Goal: Task Accomplishment & Management: Use online tool/utility

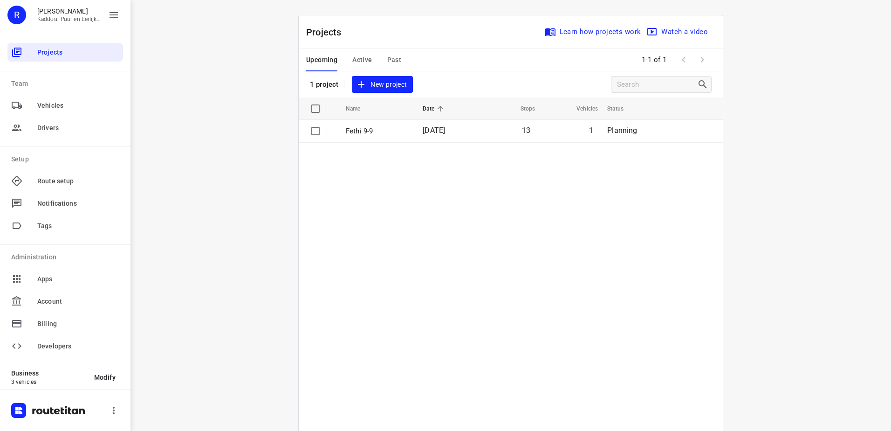
drag, startPoint x: 827, startPoint y: 140, endPoint x: 827, endPoint y: 131, distance: 8.9
click at [827, 140] on div "i © 2025 Routetitan , © Stadia Maps , © OpenMapTiles © OpenStreetMap contributo…" at bounding box center [511, 215] width 761 height 431
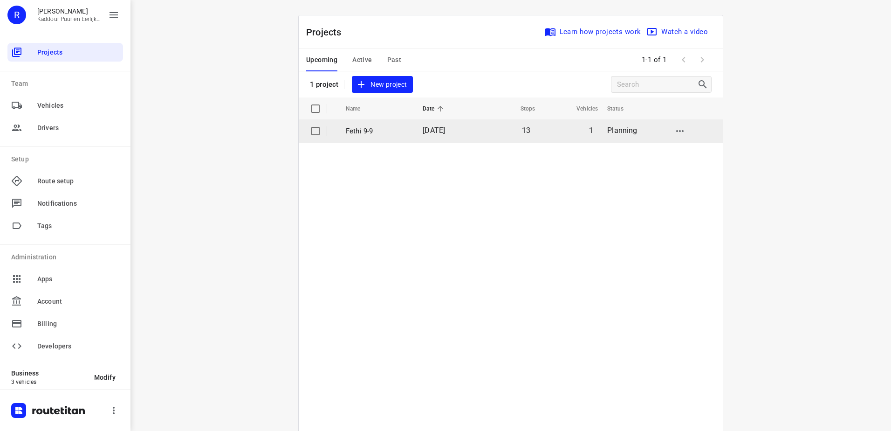
click at [395, 135] on p "Fethi 9-9" at bounding box center [377, 131] width 63 height 11
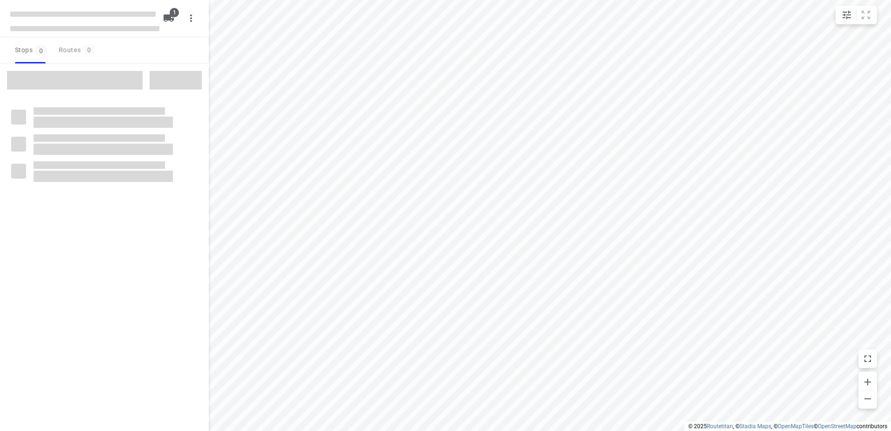
type input "distance"
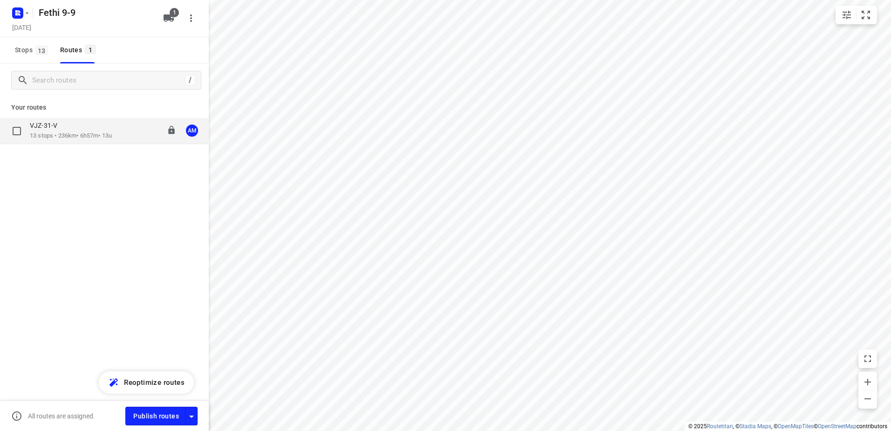
click at [49, 136] on p "13 stops • 236km • 6h57m • 13u" at bounding box center [71, 135] width 82 height 9
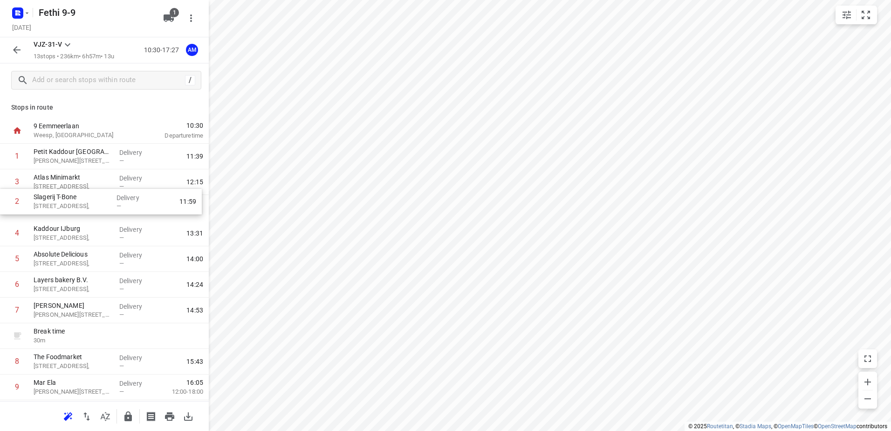
drag, startPoint x: 133, startPoint y: 183, endPoint x: 132, endPoint y: 207, distance: 24.2
click at [132, 207] on div "1 Petit Kaddour Rotterdam Zwart Janstraat 119, Delivery — 11:39 2 Slagerij T-Bo…" at bounding box center [104, 323] width 209 height 359
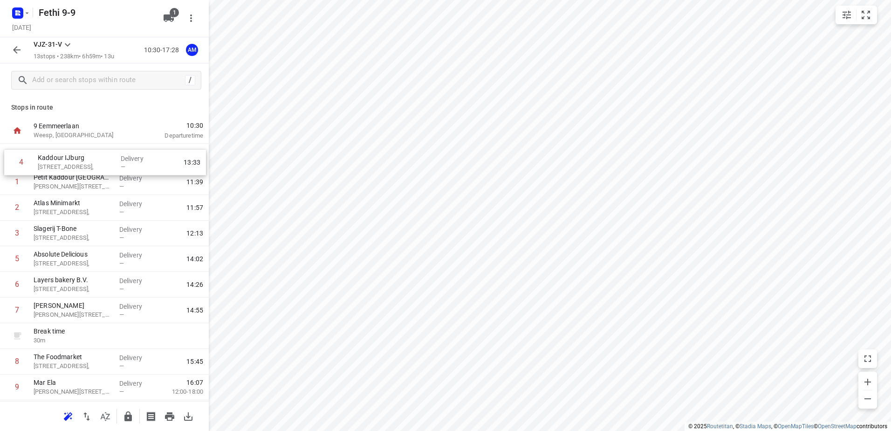
drag, startPoint x: 122, startPoint y: 232, endPoint x: 126, endPoint y: 156, distance: 76.1
click at [126, 156] on div "1 Petit Kaddour Rotterdam Zwart Janstraat 119, Delivery — 11:39 2 Atlas Minimar…" at bounding box center [104, 323] width 209 height 359
drag, startPoint x: 115, startPoint y: 255, endPoint x: 128, endPoint y: 176, distance: 79.9
click at [128, 176] on div "1 Kaddour IJburg Pampuslaan 22, Delivery — 10:41 2 Petit Kaddour Rotterdam Zwar…" at bounding box center [104, 323] width 209 height 359
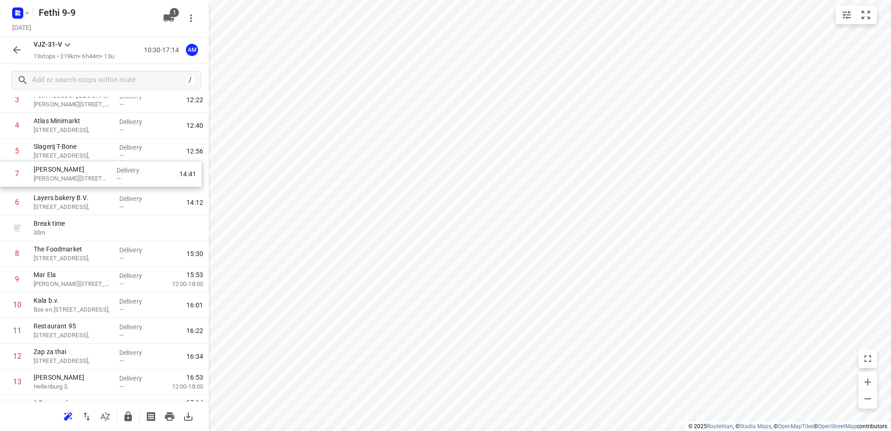
scroll to position [107, 0]
drag, startPoint x: 123, startPoint y: 182, endPoint x: 121, endPoint y: 205, distance: 22.5
click at [121, 205] on div "1 Kaddour IJburg Pampuslaan 22, Delivery — 10:41 2 Absolute Delicious Molenkade…" at bounding box center [104, 215] width 209 height 359
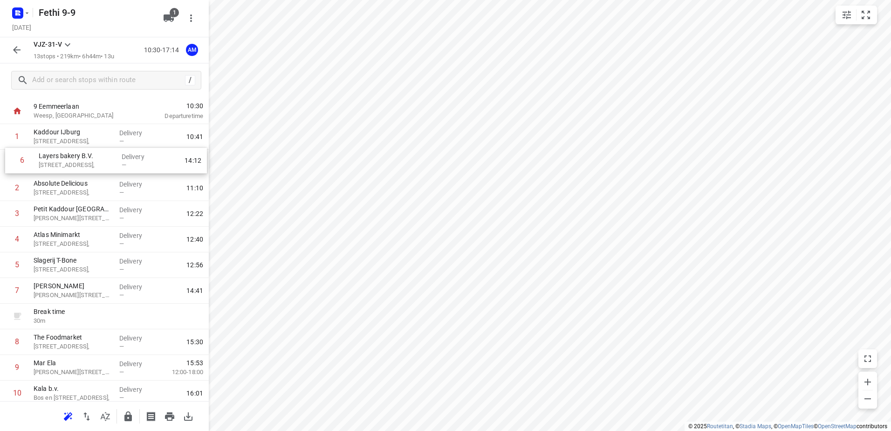
scroll to position [17, 0]
drag, startPoint x: 118, startPoint y: 176, endPoint x: 122, endPoint y: 185, distance: 9.0
click at [122, 185] on div "1 Kaddour IJburg Pampuslaan 22, Delivery — 10:41 2 Absolute Delicious Molenkade…" at bounding box center [104, 306] width 209 height 359
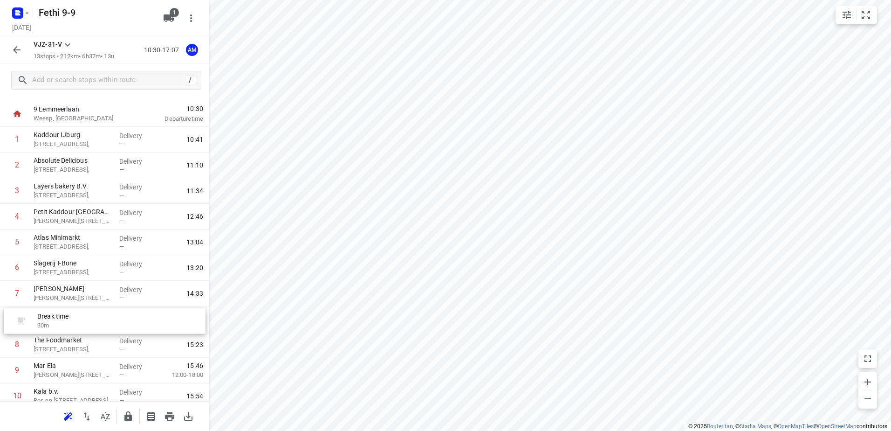
click at [104, 317] on div "1 Kaddour IJburg Pampuslaan 22, Delivery — 10:41 2 Absolute Delicious Molenkade…" at bounding box center [104, 306] width 209 height 359
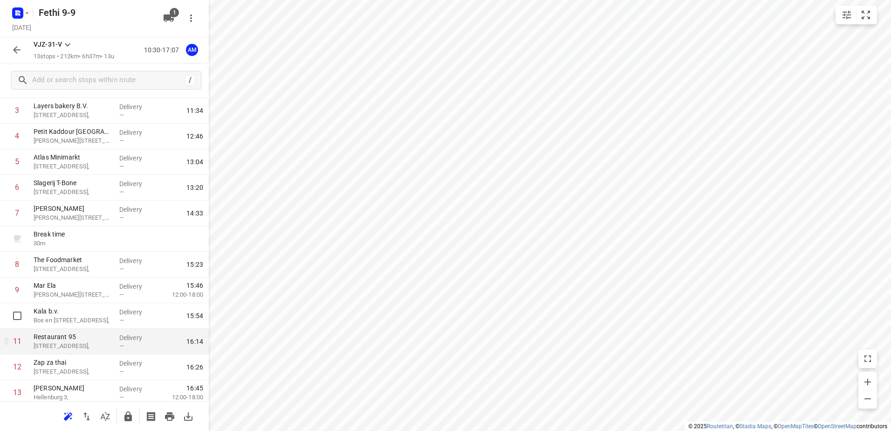
scroll to position [110, 0]
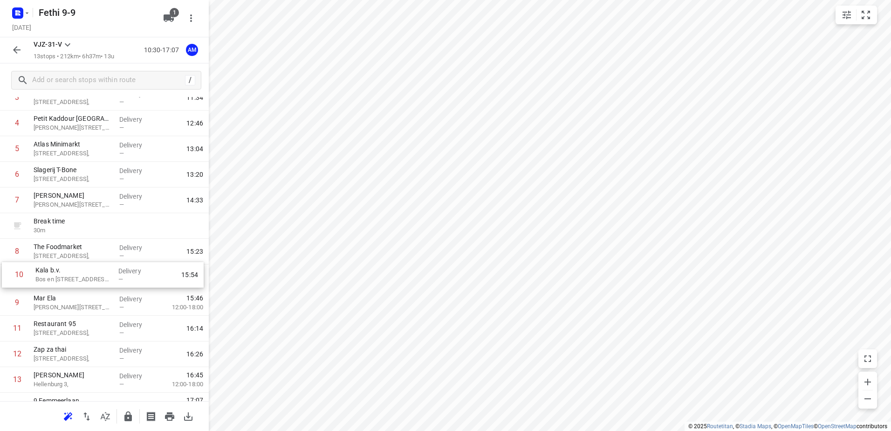
drag, startPoint x: 104, startPoint y: 299, endPoint x: 106, endPoint y: 268, distance: 31.3
click at [106, 268] on div "1 Kaddour IJburg Pampuslaan 22, Delivery — 10:41 2 Absolute Delicious Molenkade…" at bounding box center [104, 213] width 209 height 359
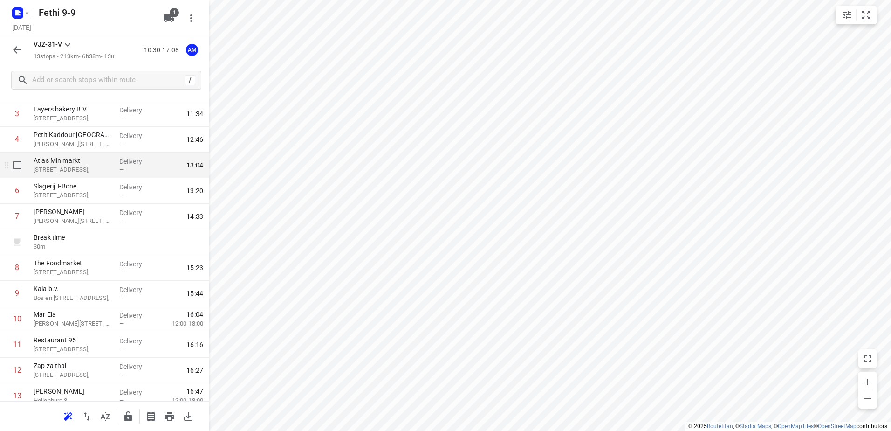
scroll to position [81, 0]
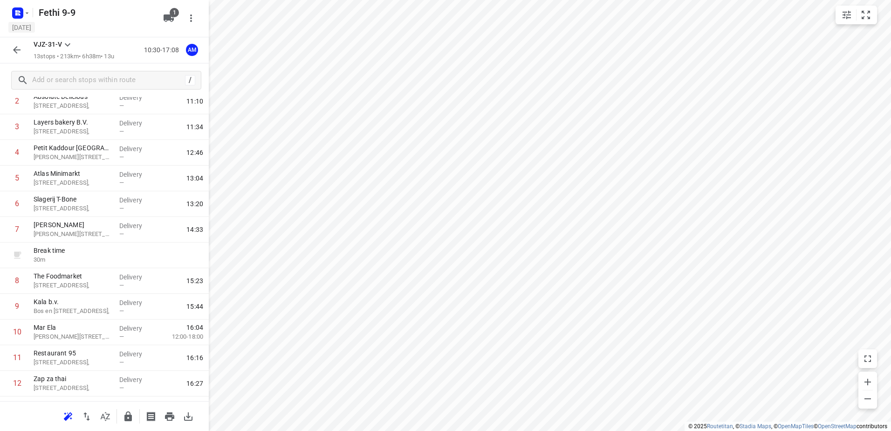
drag, startPoint x: 13, startPoint y: 55, endPoint x: 13, endPoint y: 27, distance: 28.4
click at [13, 48] on icon "button" at bounding box center [16, 49] width 11 height 11
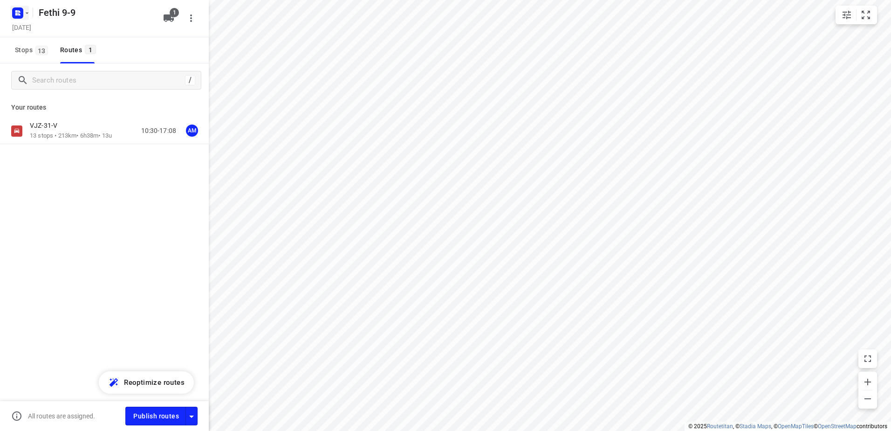
click at [14, 19] on icon "button" at bounding box center [17, 13] width 15 height 15
click at [49, 34] on p "Back to projects" at bounding box center [57, 33] width 52 height 11
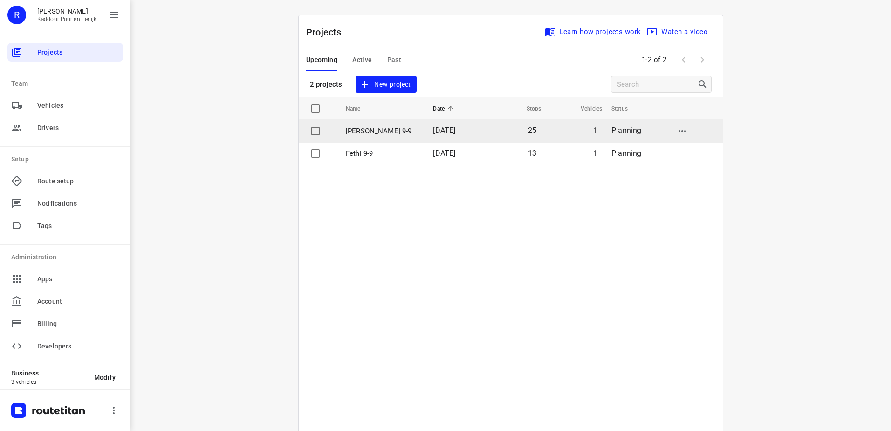
click at [378, 128] on p "[PERSON_NAME] 9-9" at bounding box center [382, 131] width 73 height 11
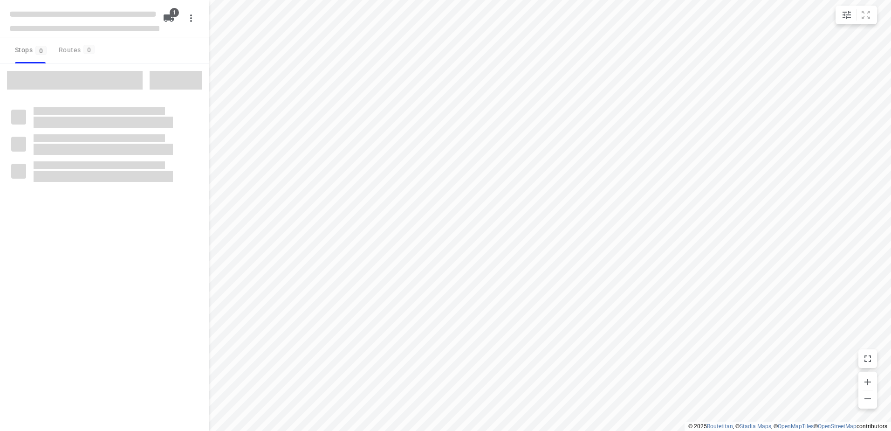
type input "distance"
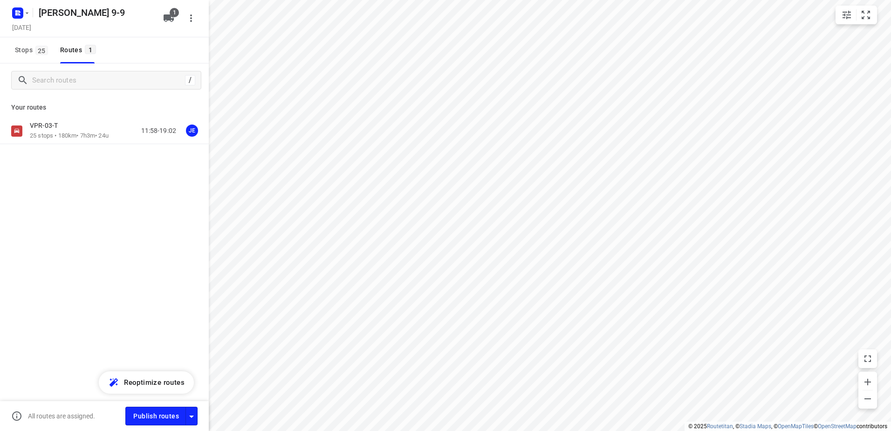
click at [86, 127] on div "VPR-03-T" at bounding box center [69, 126] width 79 height 10
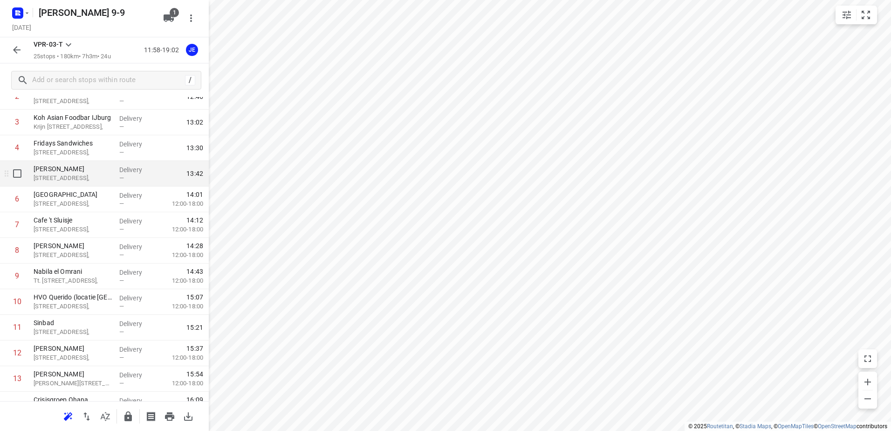
scroll to position [93, 0]
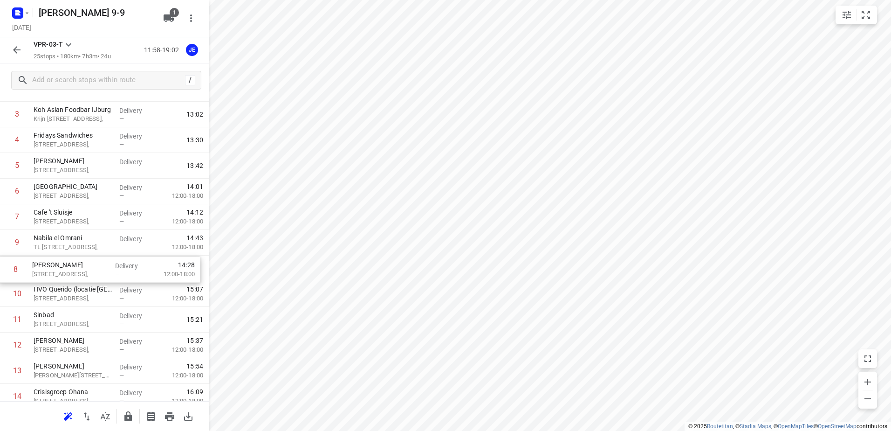
drag, startPoint x: 106, startPoint y: 242, endPoint x: 105, endPoint y: 273, distance: 31.3
click at [105, 273] on div "1 Vers markt Bussum T.B. [STREET_ADDRESS], Delivery — 12:16 2 [GEOGRAPHIC_DATA]…" at bounding box center [104, 370] width 209 height 641
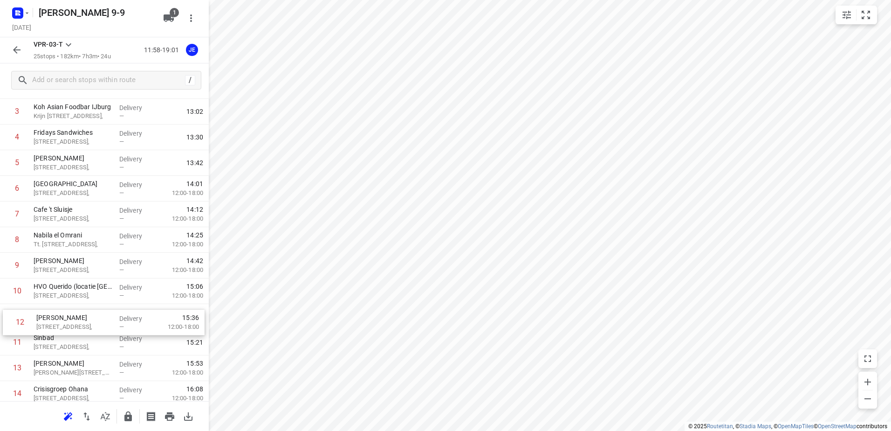
drag, startPoint x: 131, startPoint y: 356, endPoint x: 135, endPoint y: 321, distance: 35.3
click at [135, 321] on div "1 Vers markt Bussum T.B. [STREET_ADDRESS], Delivery — 12:16 2 [GEOGRAPHIC_DATA]…" at bounding box center [104, 368] width 209 height 641
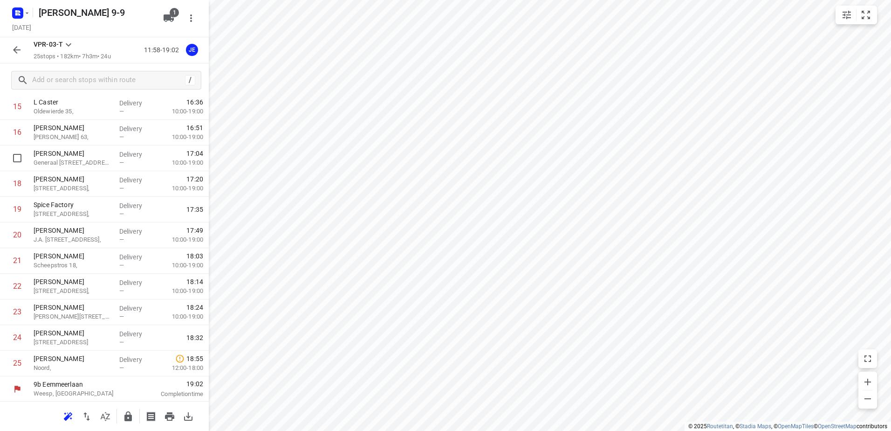
scroll to position [409, 0]
click at [11, 48] on button "button" at bounding box center [16, 50] width 19 height 19
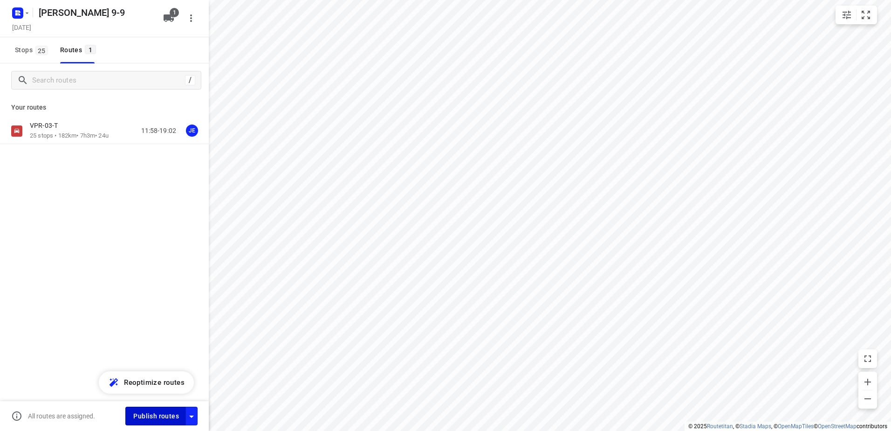
click at [160, 422] on button "Publish routes" at bounding box center [155, 416] width 61 height 18
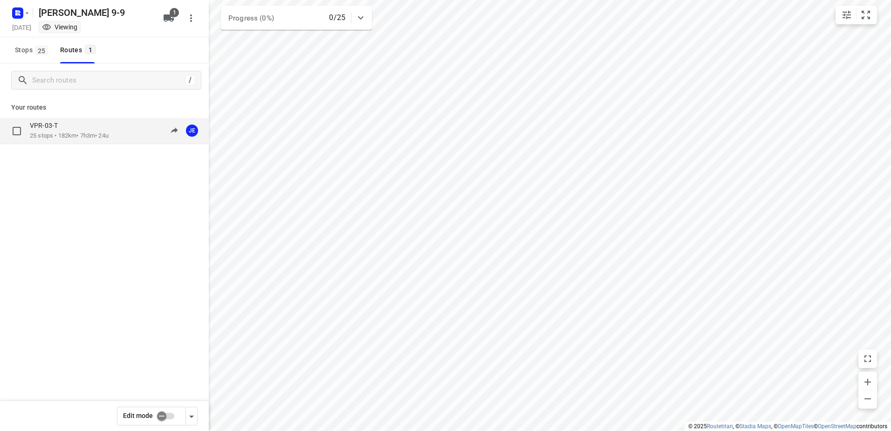
click at [52, 135] on p "25 stops • 182km • 7h3m • 24u" at bounding box center [69, 135] width 79 height 9
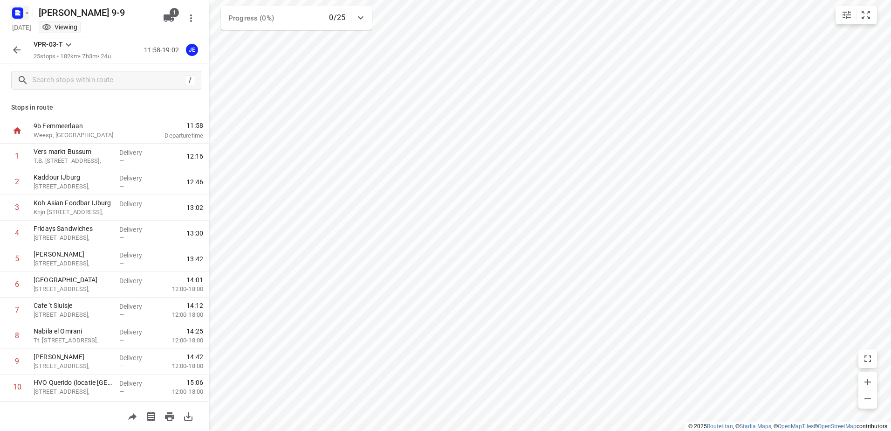
click at [18, 11] on icon "button" at bounding box center [16, 11] width 2 height 2
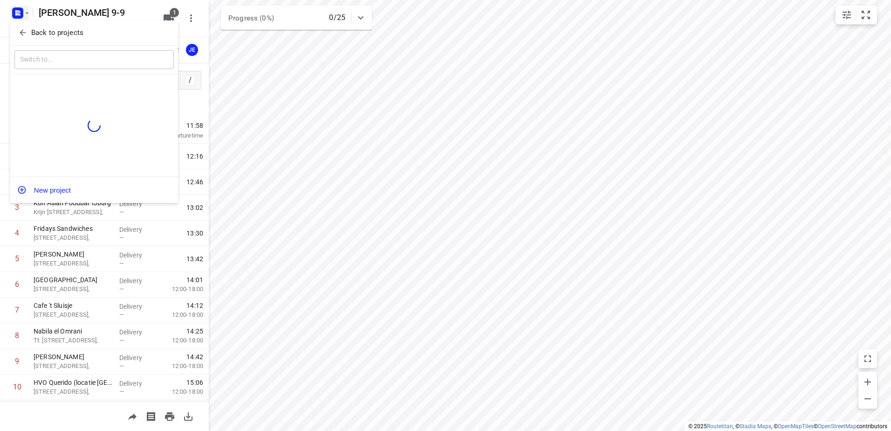
click at [57, 35] on p "Back to projects" at bounding box center [57, 33] width 52 height 11
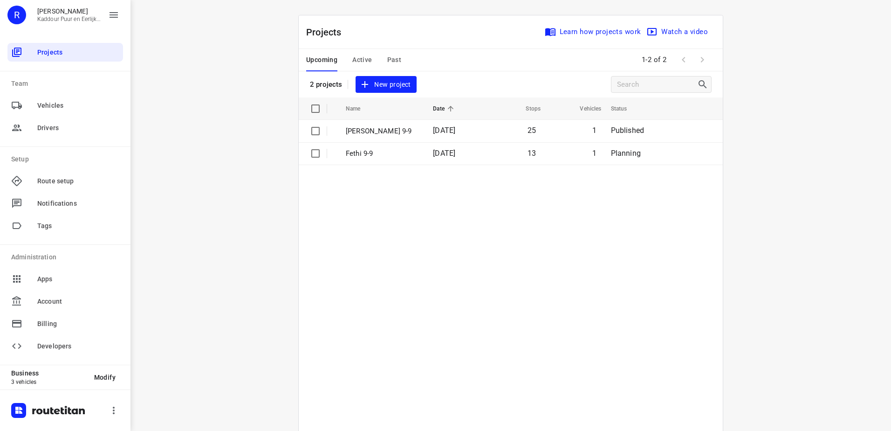
click at [377, 163] on td "Fethi 9-9" at bounding box center [381, 153] width 89 height 22
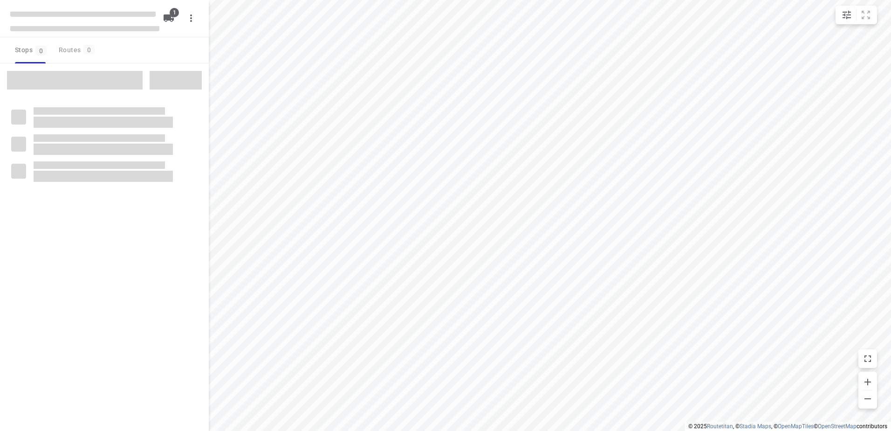
type input "distance"
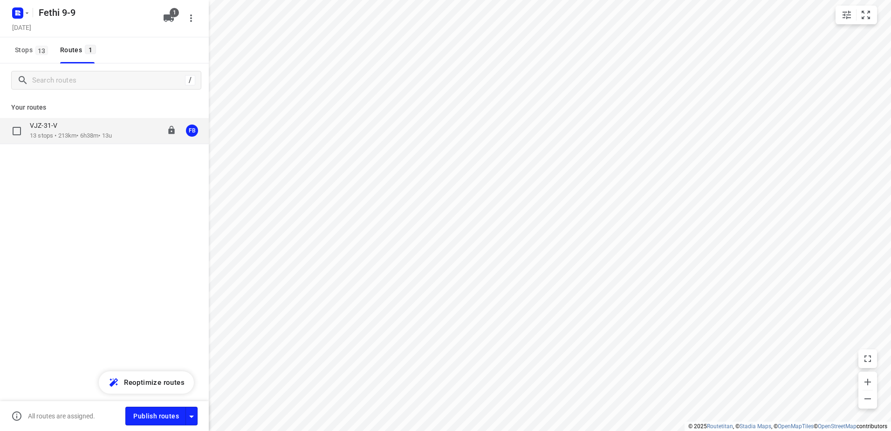
click at [72, 125] on div "VJZ-31-V" at bounding box center [71, 126] width 82 height 10
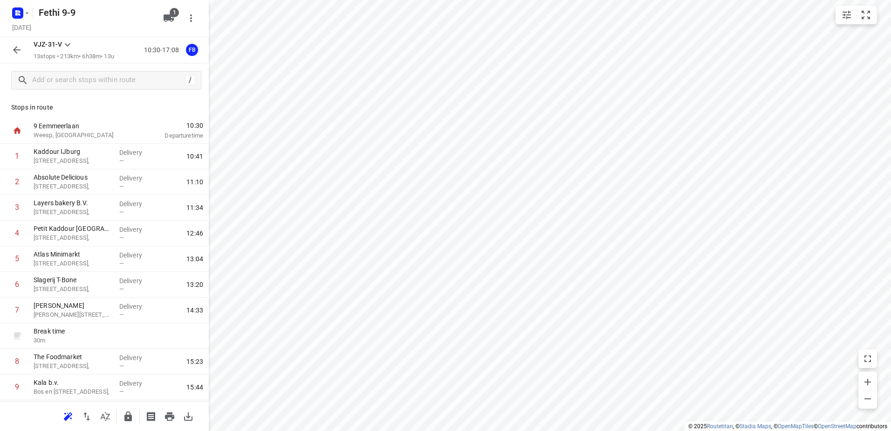
click at [15, 41] on button "button" at bounding box center [16, 50] width 19 height 19
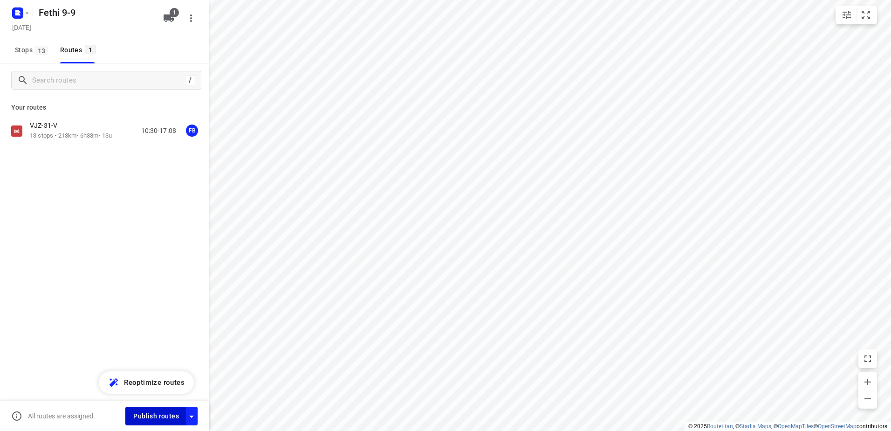
click at [164, 411] on span "Publish routes" at bounding box center [156, 416] width 46 height 12
click at [17, 19] on icon "button" at bounding box center [17, 13] width 15 height 15
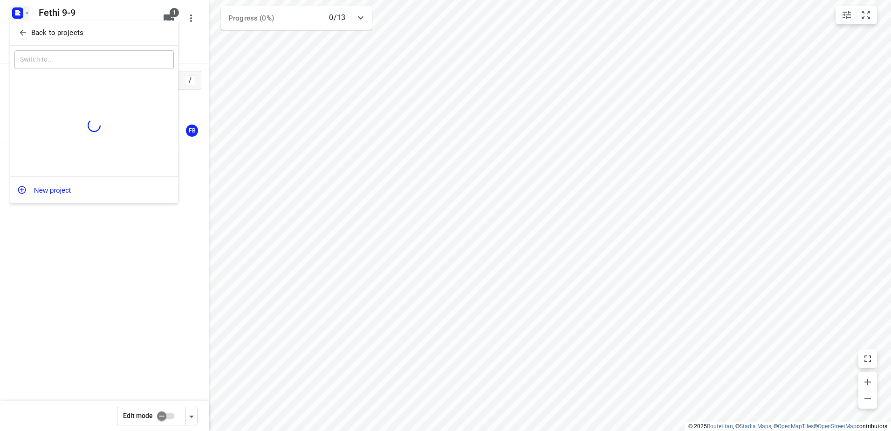
click at [54, 32] on p "Back to projects" at bounding box center [57, 33] width 52 height 11
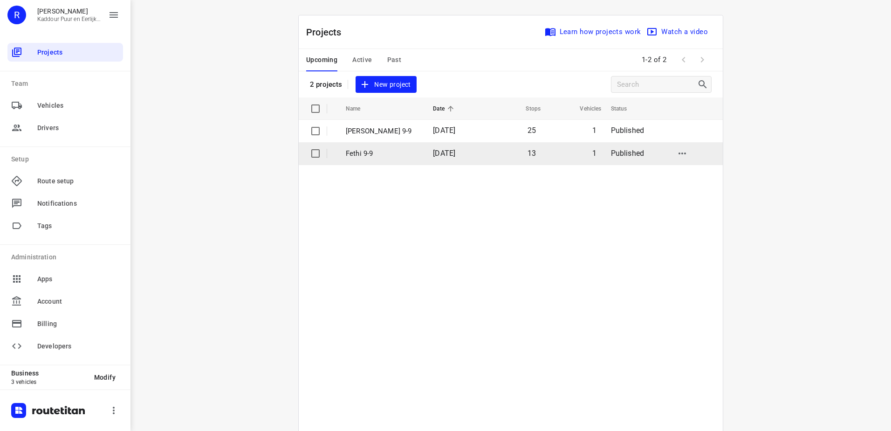
click at [484, 147] on td "13" at bounding box center [513, 153] width 58 height 22
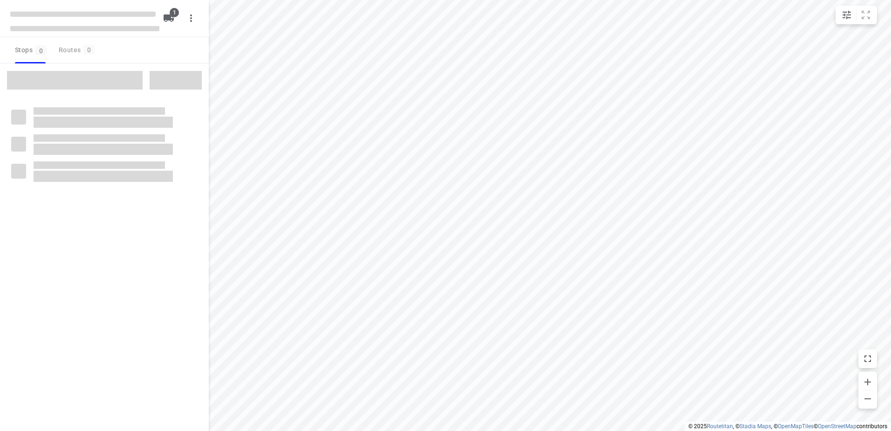
type input "distance"
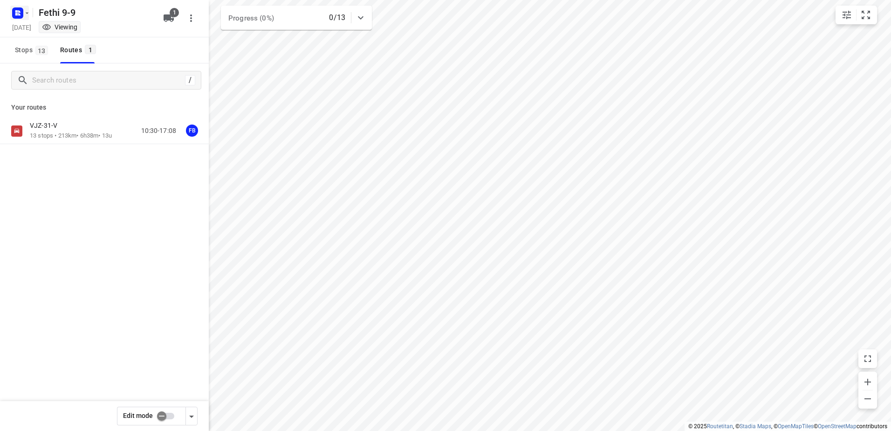
click at [16, 14] on icon "button" at bounding box center [16, 14] width 2 height 2
click at [76, 42] on div "Back to projects" at bounding box center [94, 33] width 168 height 25
click at [82, 33] on p "Back to projects" at bounding box center [57, 33] width 52 height 11
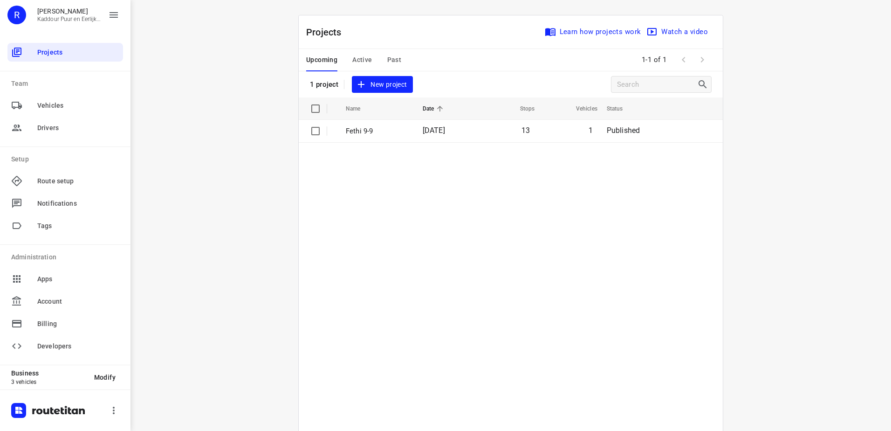
click at [363, 304] on table "Name Date Stops Vehicles Status Fethi 9-9 09 Sep 2025 13 1 Published" at bounding box center [511, 287] width 424 height 380
